Goal: Information Seeking & Learning: Learn about a topic

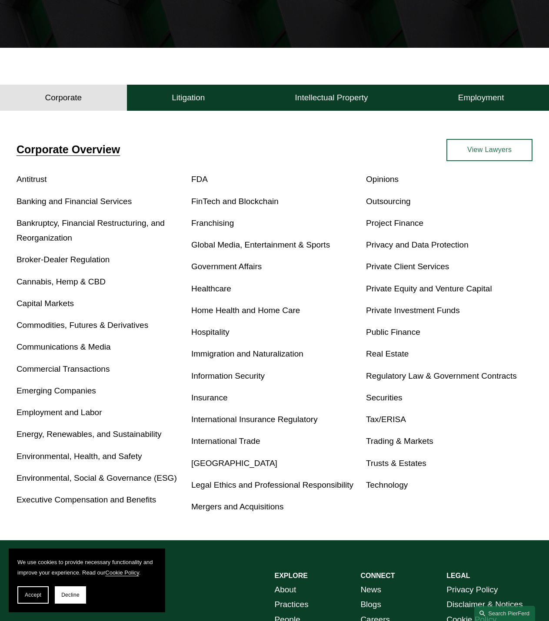
scroll to position [127, 0]
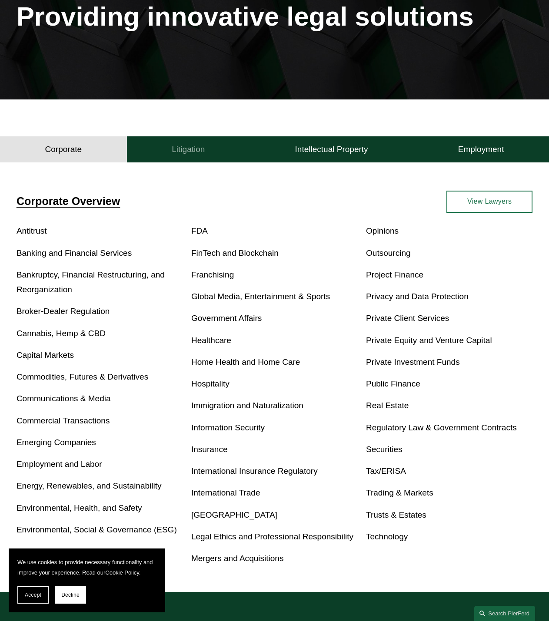
click at [181, 151] on h4 "Litigation" at bounding box center [188, 149] width 33 height 10
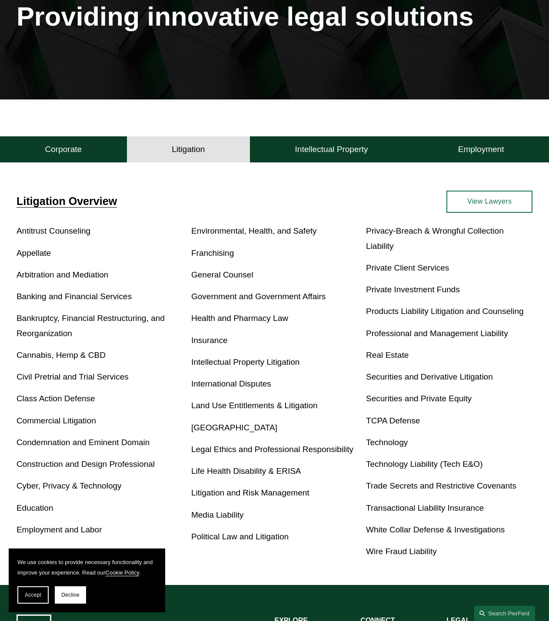
click at [70, 400] on link "Class Action Defense" at bounding box center [56, 398] width 79 height 9
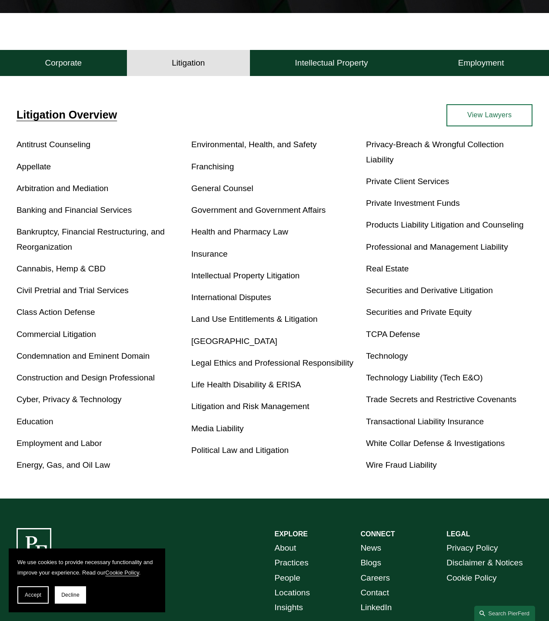
scroll to position [214, 0]
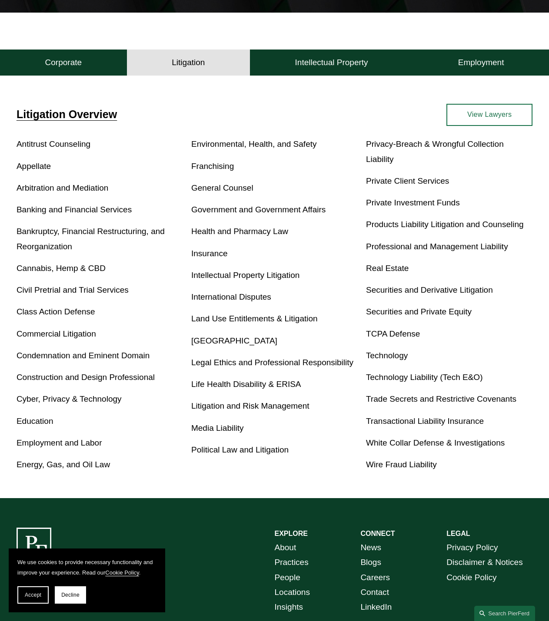
click at [86, 403] on link "Cyber, Privacy & Technology" at bounding box center [69, 398] width 105 height 9
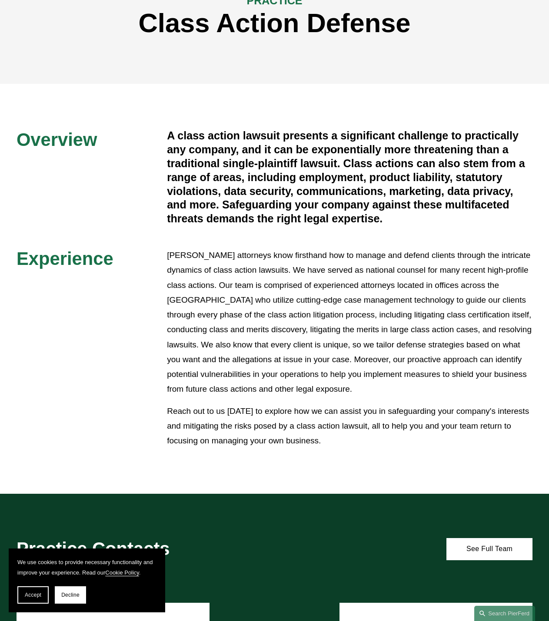
scroll to position [174, 0]
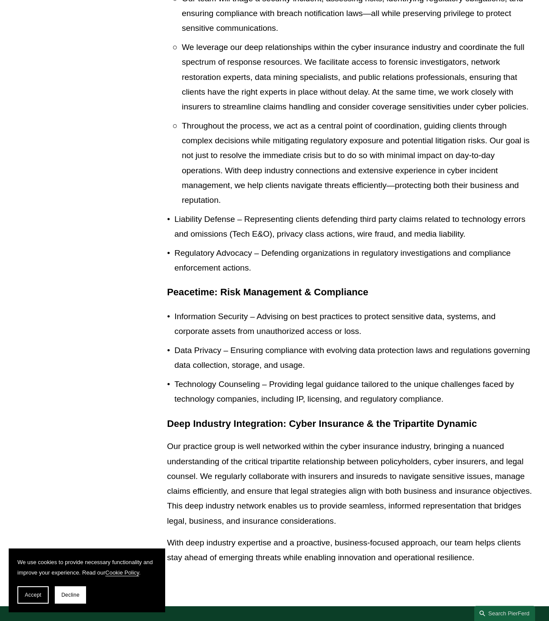
scroll to position [434, 0]
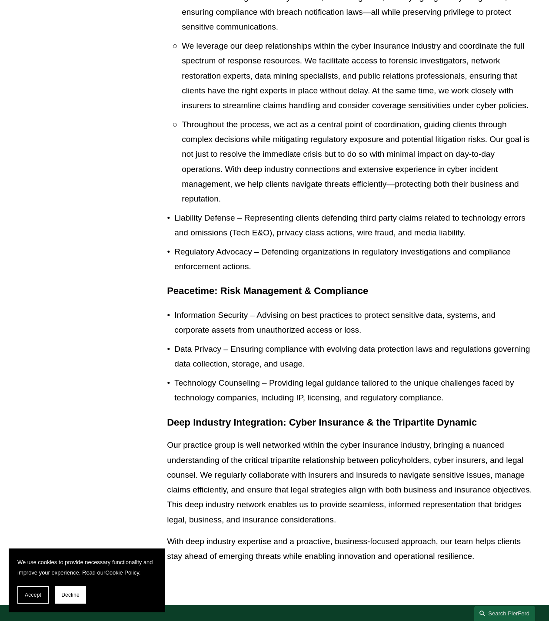
click at [39, 588] on button "Accept" at bounding box center [32, 594] width 31 height 17
